Goal: Task Accomplishment & Management: Manage account settings

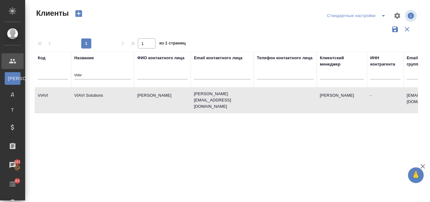
select select "RU"
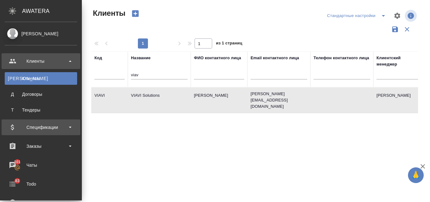
click at [23, 129] on div "Спецификации" at bounding box center [41, 126] width 72 height 9
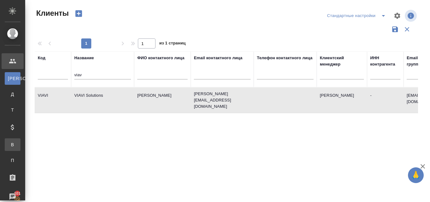
click at [9, 145] on div "Все спецификации" at bounding box center [4, 144] width 9 height 6
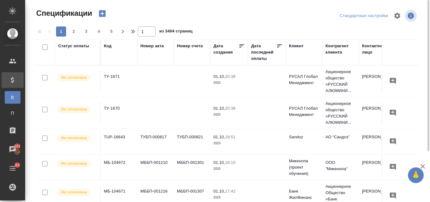
click at [101, 15] on icon "button" at bounding box center [102, 13] width 7 height 7
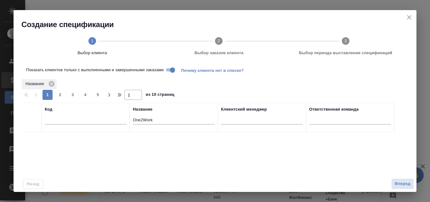
click at [155, 121] on input "One2Work" at bounding box center [174, 120] width 82 height 8
type input "O"
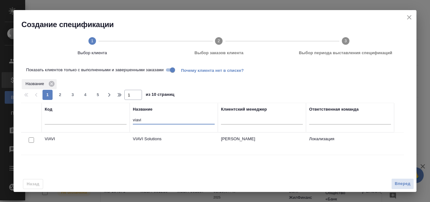
type input "viavi"
click at [33, 141] on input "checkbox" at bounding box center [31, 139] width 5 height 5
checkbox input "true"
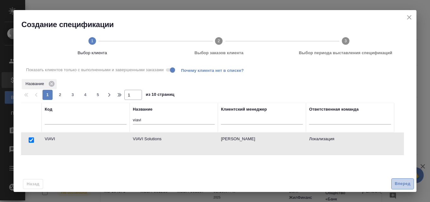
click at [405, 182] on span "Вперед" at bounding box center [403, 183] width 16 height 7
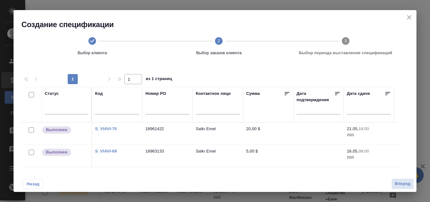
click at [31, 132] on input "checkbox" at bounding box center [31, 129] width 5 height 5
checkbox input "true"
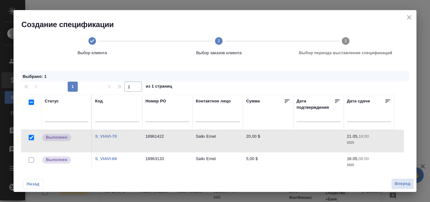
click at [31, 160] on input "checkbox" at bounding box center [31, 159] width 5 height 5
checkbox input "true"
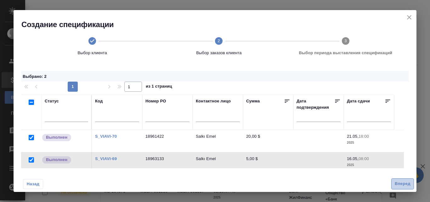
click at [395, 184] on span "Вперед" at bounding box center [403, 183] width 16 height 7
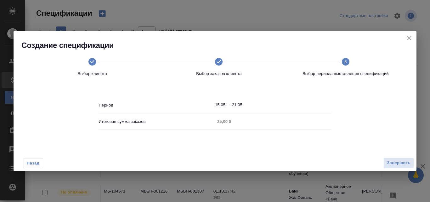
click at [409, 37] on icon "close" at bounding box center [409, 38] width 8 height 8
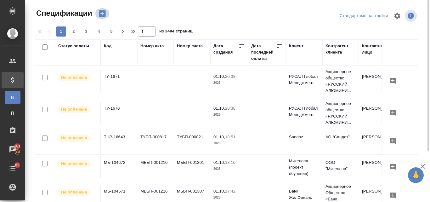
click at [102, 14] on icon "button" at bounding box center [102, 13] width 9 height 9
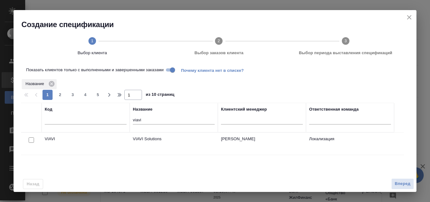
click at [33, 139] on input "checkbox" at bounding box center [31, 139] width 5 height 5
checkbox input "true"
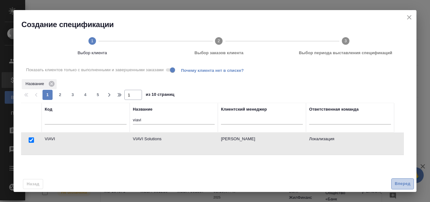
click at [395, 186] on span "Вперед" at bounding box center [403, 183] width 16 height 7
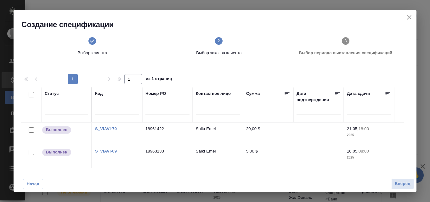
click at [31, 131] on input "checkbox" at bounding box center [31, 129] width 5 height 5
checkbox input "true"
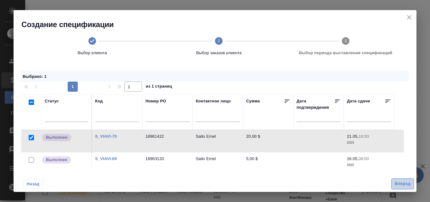
click at [397, 185] on span "Вперед" at bounding box center [403, 183] width 16 height 7
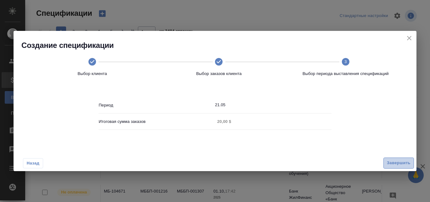
click at [392, 163] on span "Завершить" at bounding box center [399, 162] width 24 height 7
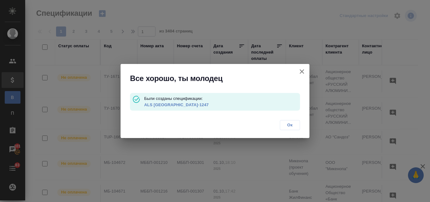
click at [158, 103] on link "ALS USA-1247" at bounding box center [176, 104] width 65 height 5
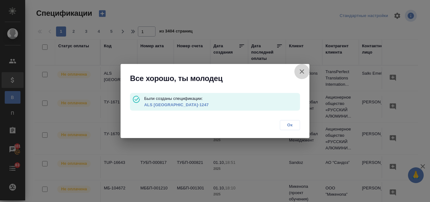
click at [302, 70] on icon "button" at bounding box center [302, 72] width 8 height 8
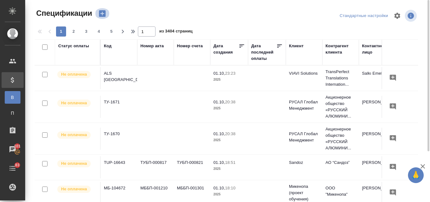
click at [102, 11] on icon "button" at bounding box center [102, 13] width 7 height 7
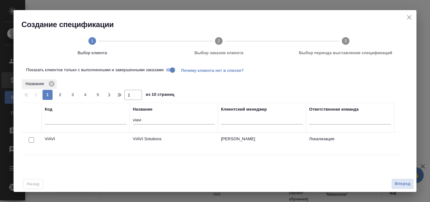
click at [31, 139] on input "checkbox" at bounding box center [31, 139] width 5 height 5
checkbox input "true"
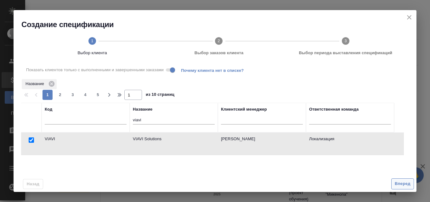
click at [402, 185] on span "Вперед" at bounding box center [403, 183] width 16 height 7
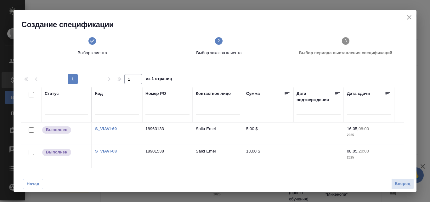
click at [33, 132] on input "checkbox" at bounding box center [31, 129] width 5 height 5
checkbox input "true"
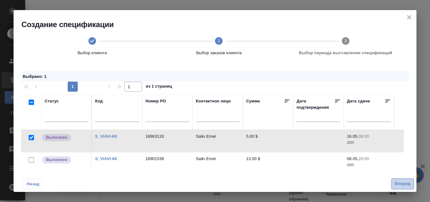
click at [393, 182] on button "Вперед" at bounding box center [402, 183] width 23 height 11
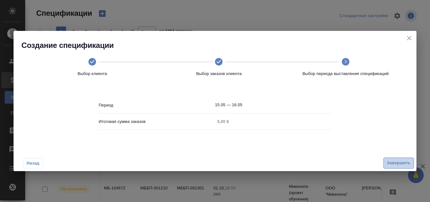
click at [392, 163] on span "Завершить" at bounding box center [399, 162] width 24 height 7
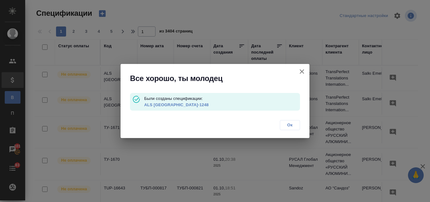
click at [157, 104] on link "ALS USA-1248" at bounding box center [176, 104] width 65 height 5
click at [303, 71] on icon "button" at bounding box center [302, 72] width 8 height 8
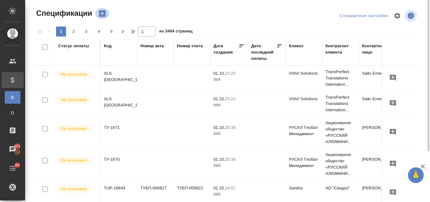
click at [104, 11] on icon "button" at bounding box center [102, 13] width 7 height 7
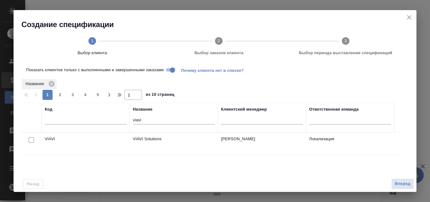
click at [32, 140] on input "checkbox" at bounding box center [31, 139] width 5 height 5
checkbox input "true"
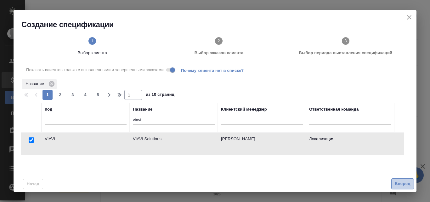
click at [397, 185] on span "Вперед" at bounding box center [403, 183] width 16 height 7
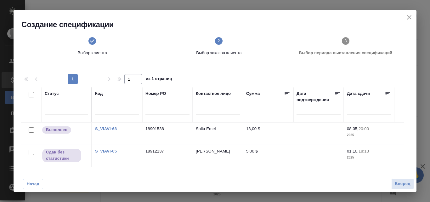
click at [213, 134] on td "Salkı Emel" at bounding box center [218, 133] width 50 height 22
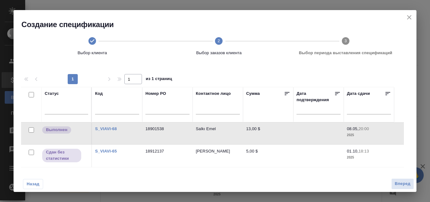
click at [32, 130] on input "checkbox" at bounding box center [31, 129] width 5 height 5
checkbox input "true"
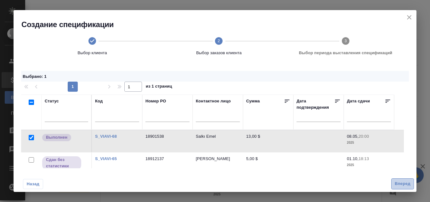
click at [399, 181] on span "Вперед" at bounding box center [403, 183] width 16 height 7
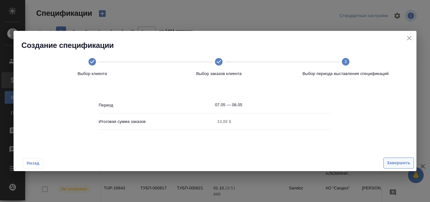
click at [393, 163] on span "Завершить" at bounding box center [399, 162] width 24 height 7
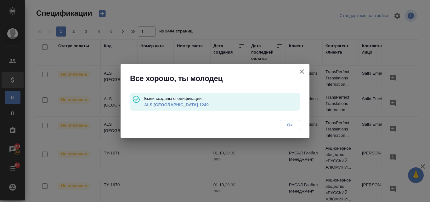
click at [159, 102] on link "ALS [GEOGRAPHIC_DATA]-1249" at bounding box center [176, 104] width 65 height 5
click at [304, 72] on icon "button" at bounding box center [302, 72] width 8 height 8
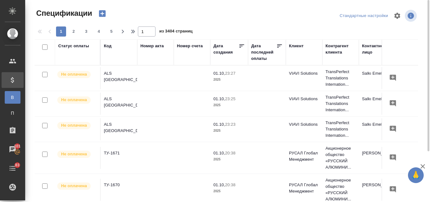
click at [104, 14] on icon "button" at bounding box center [102, 13] width 7 height 7
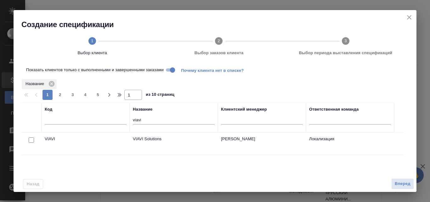
click at [32, 138] on input "checkbox" at bounding box center [31, 139] width 5 height 5
checkbox input "true"
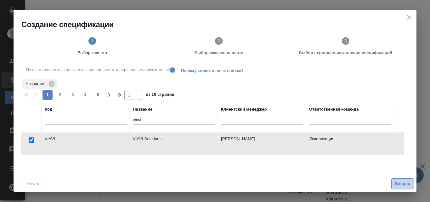
click at [402, 183] on span "Вперед" at bounding box center [403, 183] width 16 height 7
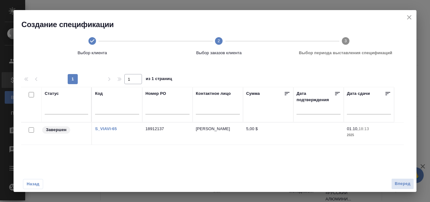
click at [32, 132] on input "checkbox" at bounding box center [31, 129] width 5 height 5
checkbox input "true"
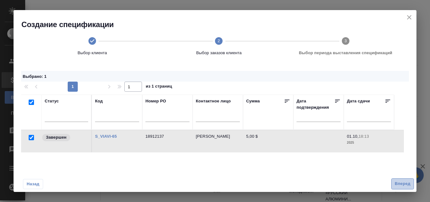
click at [397, 184] on span "Вперед" at bounding box center [403, 183] width 16 height 7
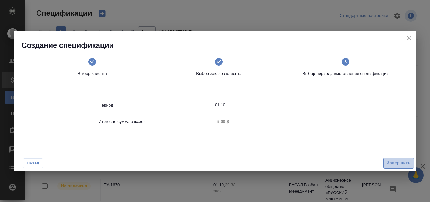
click at [393, 164] on span "Завершить" at bounding box center [399, 162] width 24 height 7
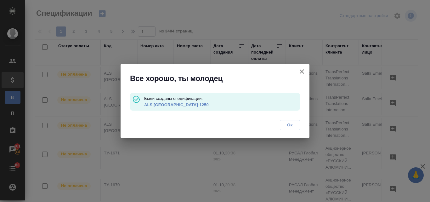
click at [159, 105] on link "ALS [GEOGRAPHIC_DATA]-1250" at bounding box center [176, 104] width 65 height 5
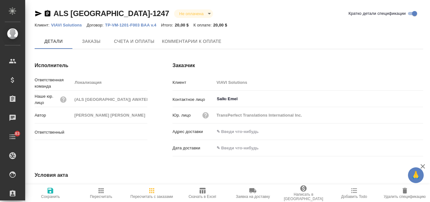
type input "[PERSON_NAME]"
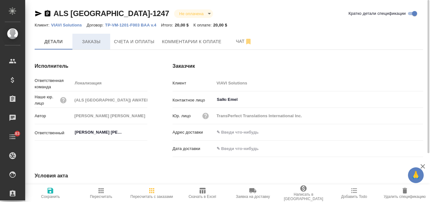
click at [85, 43] on span "Заказы" at bounding box center [91, 42] width 30 height 8
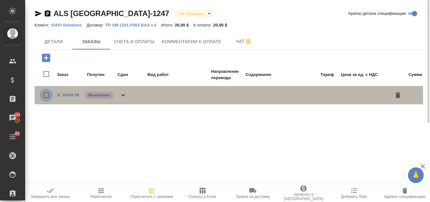
click at [47, 98] on input "checkbox" at bounding box center [46, 94] width 13 height 13
checkbox input "true"
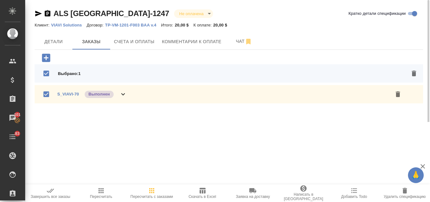
click at [51, 192] on icon "button" at bounding box center [51, 191] width 8 height 8
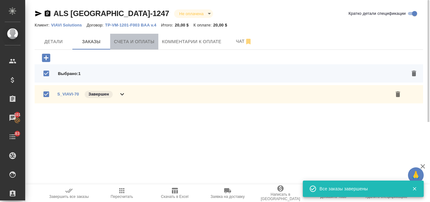
click at [141, 43] on span "Счета и оплаты" at bounding box center [134, 42] width 41 height 8
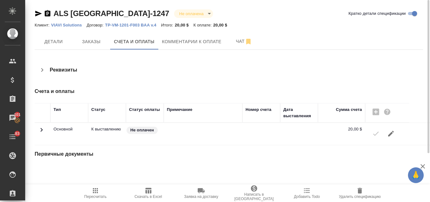
click at [373, 133] on div at bounding box center [387, 133] width 38 height 15
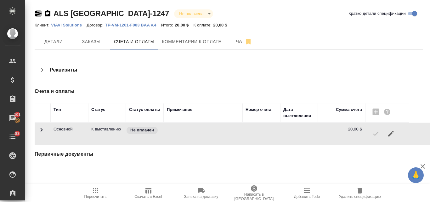
click at [37, 15] on icon "button" at bounding box center [38, 14] width 7 height 6
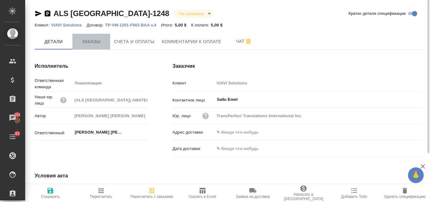
click at [91, 38] on span "Заказы" at bounding box center [91, 42] width 30 height 8
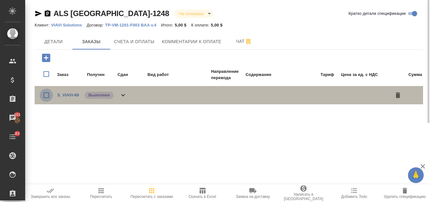
click at [44, 93] on input "checkbox" at bounding box center [46, 94] width 13 height 13
checkbox input "true"
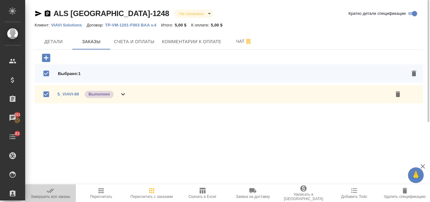
click at [53, 193] on icon "button" at bounding box center [51, 191] width 8 height 8
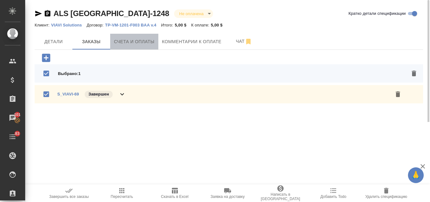
click at [132, 43] on span "Счета и оплаты" at bounding box center [134, 42] width 41 height 8
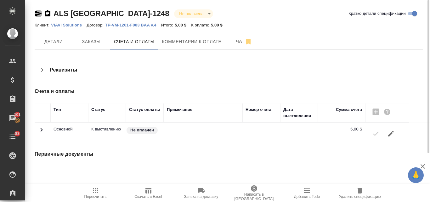
click at [36, 14] on icon "button" at bounding box center [38, 14] width 7 height 6
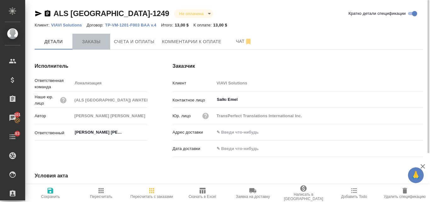
click at [95, 43] on span "Заказы" at bounding box center [91, 42] width 30 height 8
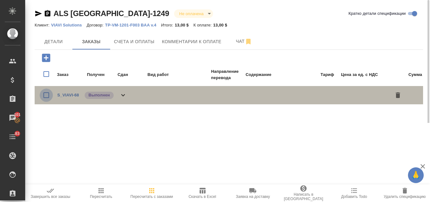
click at [47, 96] on input "checkbox" at bounding box center [46, 94] width 13 height 13
checkbox input "true"
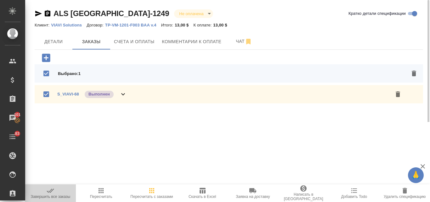
click at [62, 194] on span "Завершить все заказы" at bounding box center [50, 193] width 43 height 12
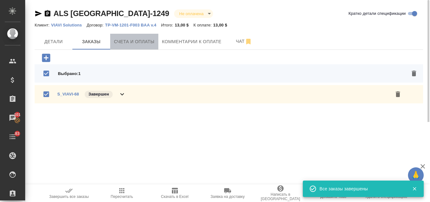
click at [149, 45] on span "Счета и оплаты" at bounding box center [134, 42] width 41 height 8
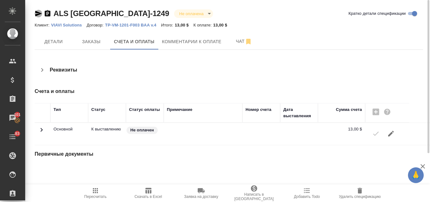
click at [41, 15] on icon "button" at bounding box center [39, 14] width 8 height 8
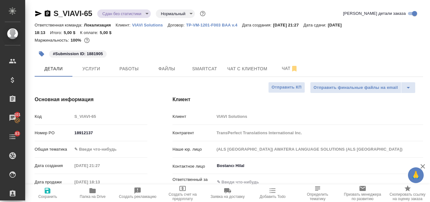
select select "RU"
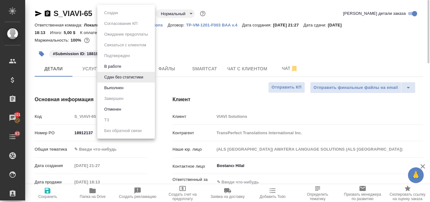
click at [147, 14] on body "🙏 .cls-1 fill:#fff; AWATERA [PERSON_NAME] Спецификации Заказы 101 Чаты 83 Todo …" at bounding box center [215, 101] width 430 height 202
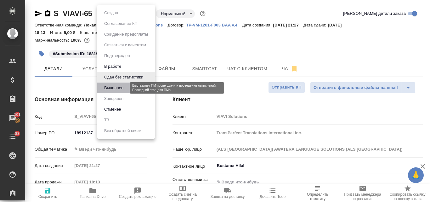
click at [117, 89] on button "Выполнен" at bounding box center [113, 87] width 23 height 7
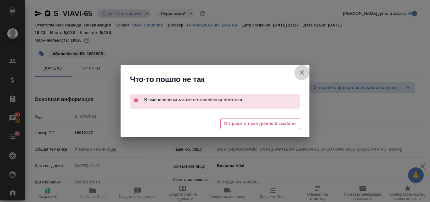
click at [301, 74] on icon "button" at bounding box center [302, 73] width 8 height 8
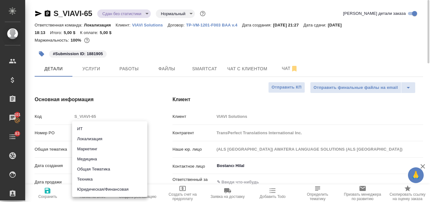
click at [97, 149] on body "🙏 .cls-1 fill:#fff; AWATERA Valyaeva Anna Клиенты Спецификации Заказы 101 Чаты …" at bounding box center [215, 101] width 430 height 202
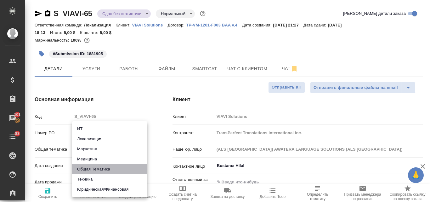
click at [95, 170] on li "Общая Тематика" at bounding box center [109, 169] width 75 height 10
type input "obtem"
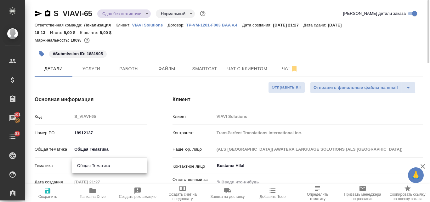
click at [92, 160] on body "🙏 .cls-1 fill:#fff; AWATERA Valyaeva Anna Клиенты Спецификации Заказы 101 Чаты …" at bounding box center [215, 101] width 430 height 202
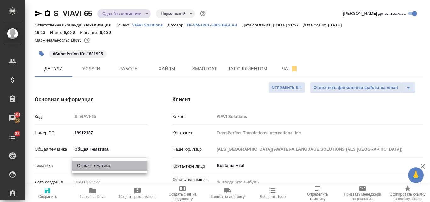
click at [92, 165] on li "Общая Тематика" at bounding box center [109, 165] width 75 height 10
type input "6012b1ca196b0e5c9229a120"
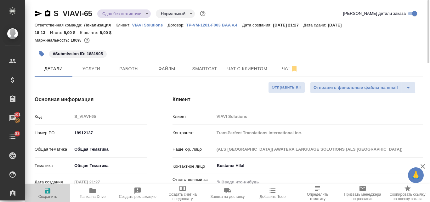
click at [50, 191] on icon "button" at bounding box center [48, 191] width 6 height 6
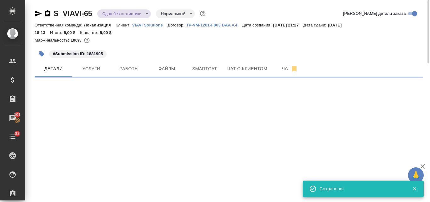
select select "RU"
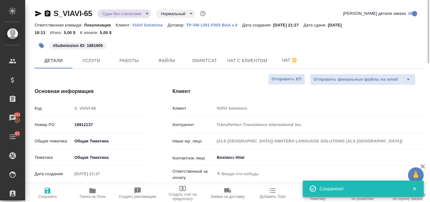
type textarea "x"
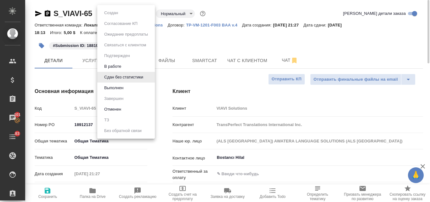
click at [147, 15] on body "🙏 .cls-1 fill:#fff; AWATERA Valyaeva Anna Клиенты Спецификации Заказы 101 Чаты …" at bounding box center [215, 101] width 430 height 202
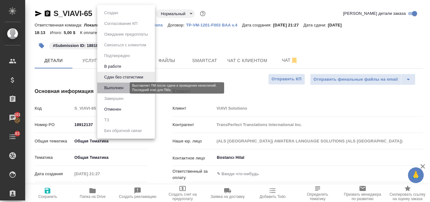
click at [117, 89] on button "Выполнен" at bounding box center [113, 87] width 23 height 7
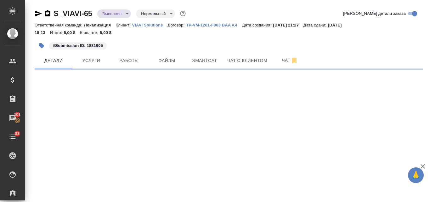
select select "RU"
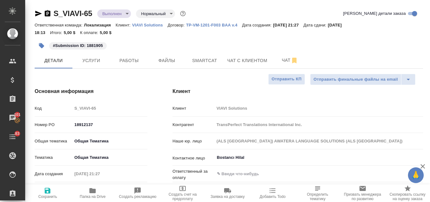
type textarea "x"
click at [125, 14] on body "🙏 .cls-1 fill:#fff; AWATERA Valyaeva Anna Клиенты Спецификации Заказы 101 Чаты …" at bounding box center [215, 101] width 430 height 202
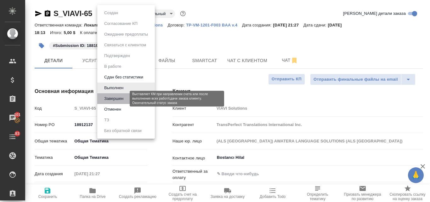
click at [115, 98] on button "Завершен" at bounding box center [113, 98] width 23 height 7
type textarea "x"
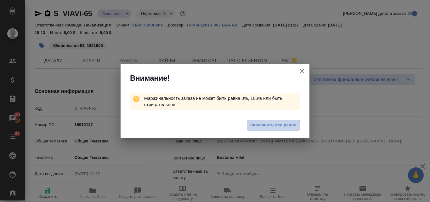
click at [273, 126] on span "Завершить все равно" at bounding box center [273, 124] width 46 height 7
type textarea "x"
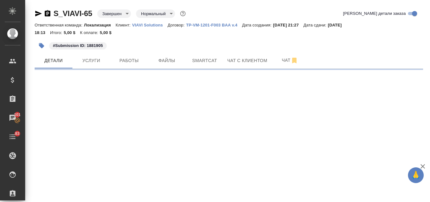
select select "RU"
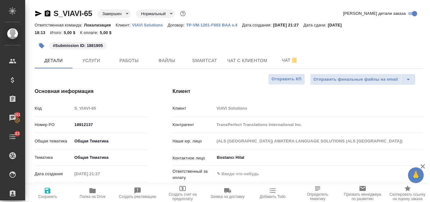
type textarea "x"
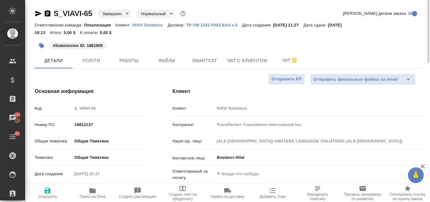
type textarea "x"
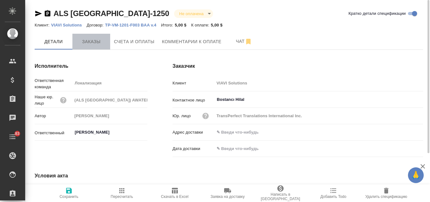
click at [92, 43] on span "Заказы" at bounding box center [91, 42] width 30 height 8
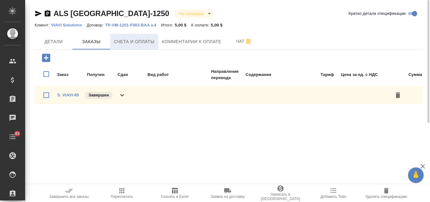
click at [145, 45] on span "Счета и оплаты" at bounding box center [134, 42] width 41 height 8
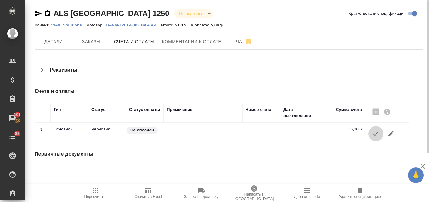
click at [373, 135] on icon "button" at bounding box center [376, 134] width 8 height 8
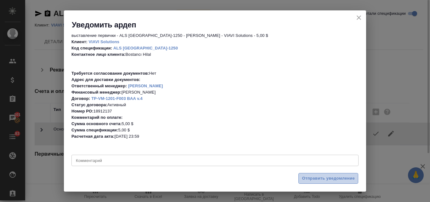
click at [321, 180] on span "Отправить уведомление" at bounding box center [328, 178] width 53 height 7
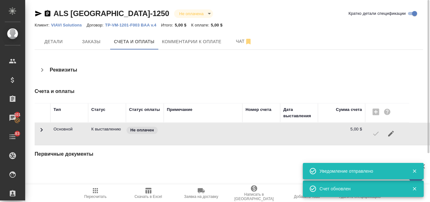
click at [38, 14] on icon "button" at bounding box center [38, 14] width 7 height 6
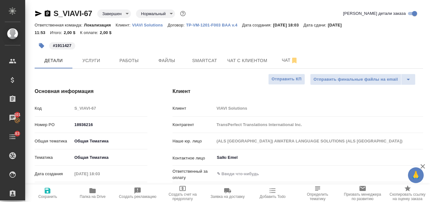
select select "RU"
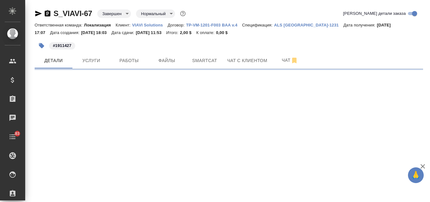
select select "RU"
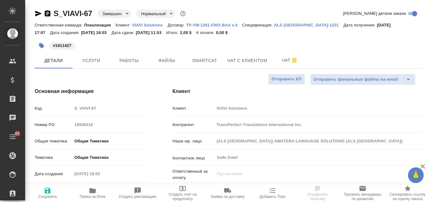
type textarea "x"
click at [290, 23] on p "ALS [GEOGRAPHIC_DATA]-1231" at bounding box center [308, 25] width 69 height 5
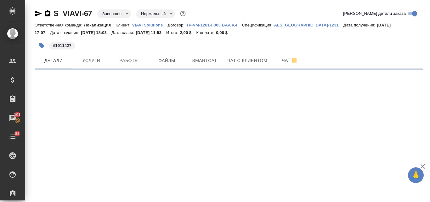
select select "RU"
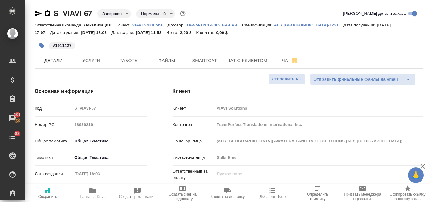
type textarea "x"
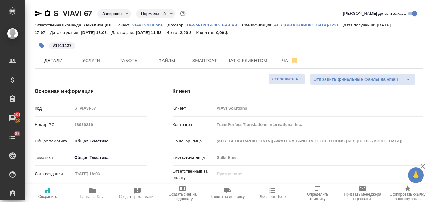
type textarea "x"
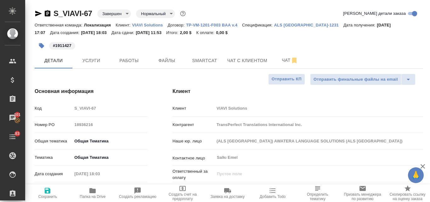
type textarea "x"
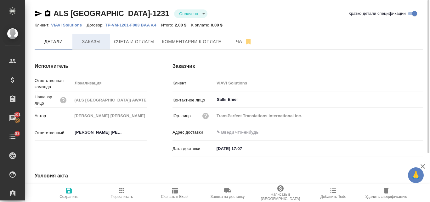
click at [92, 40] on span "Заказы" at bounding box center [91, 42] width 30 height 8
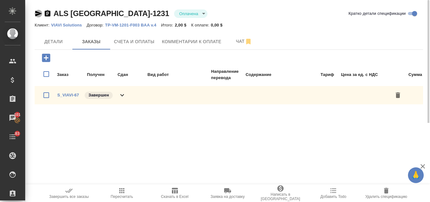
click at [38, 14] on icon "button" at bounding box center [38, 14] width 7 height 6
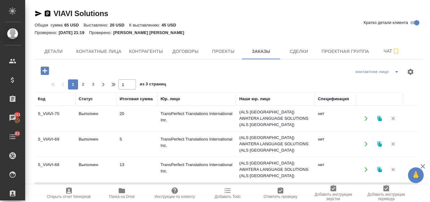
scroll to position [61, 0]
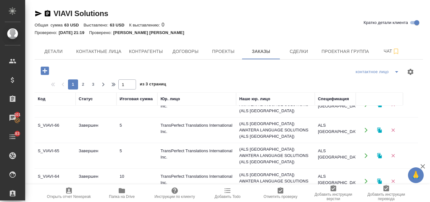
scroll to position [91, 0]
